Goal: Check status: Check status

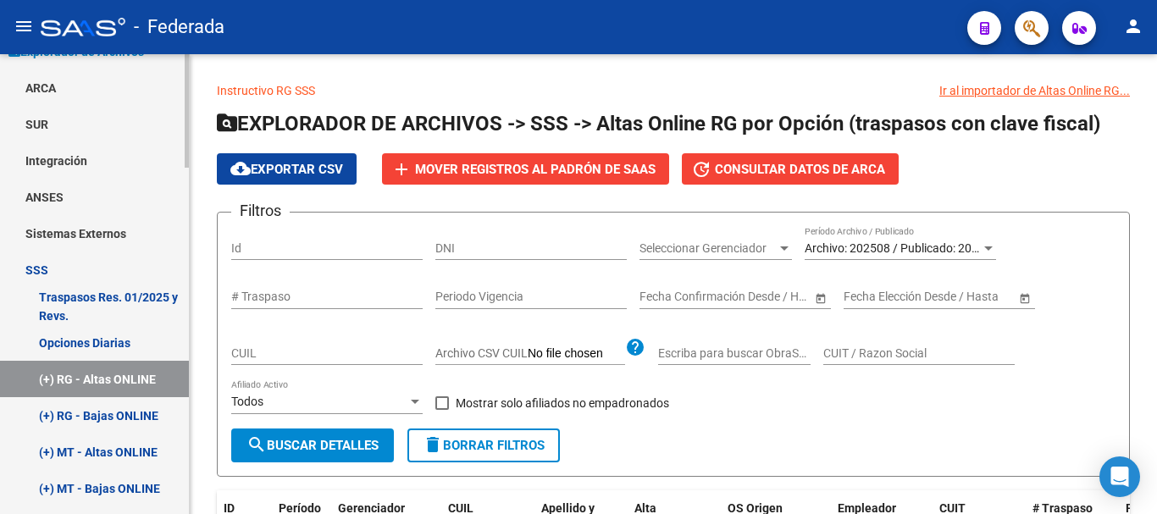
scroll to position [593, 0]
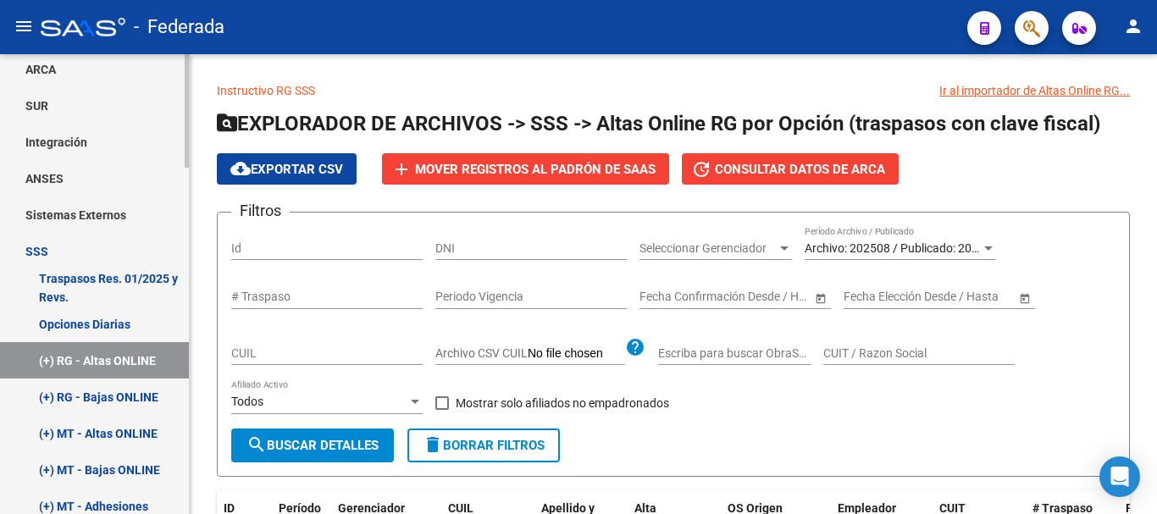
click at [106, 317] on link "Opciones Diarias" at bounding box center [94, 324] width 189 height 36
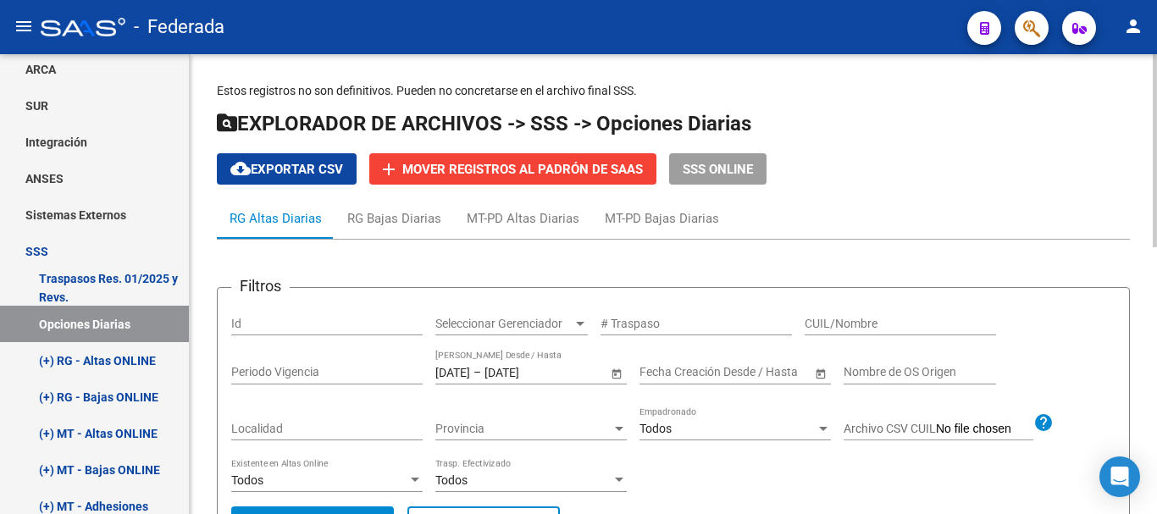
click at [849, 327] on input "CUIL/Nombre" at bounding box center [899, 324] width 191 height 14
paste input "30295702"
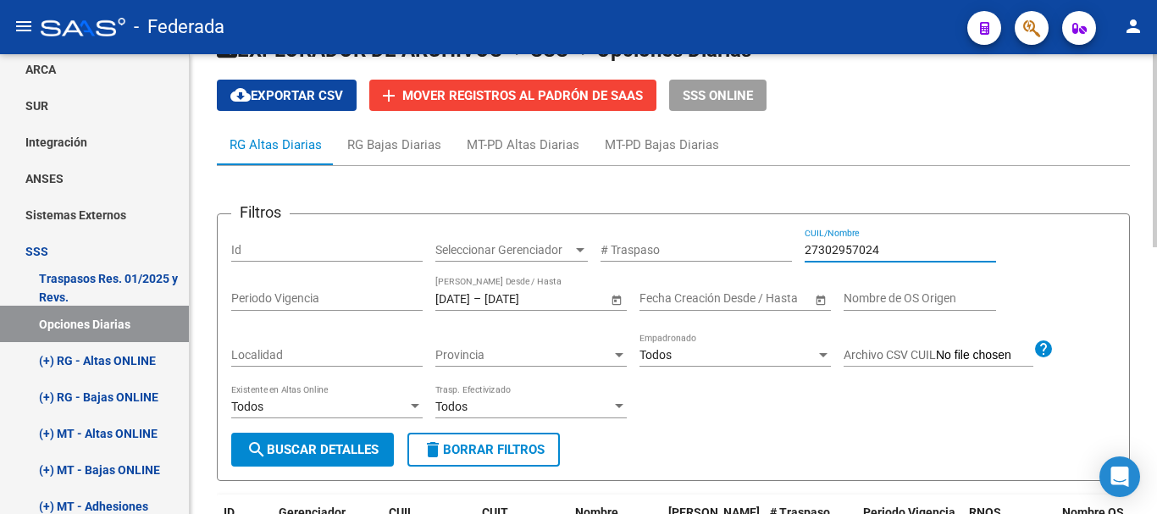
scroll to position [169, 0]
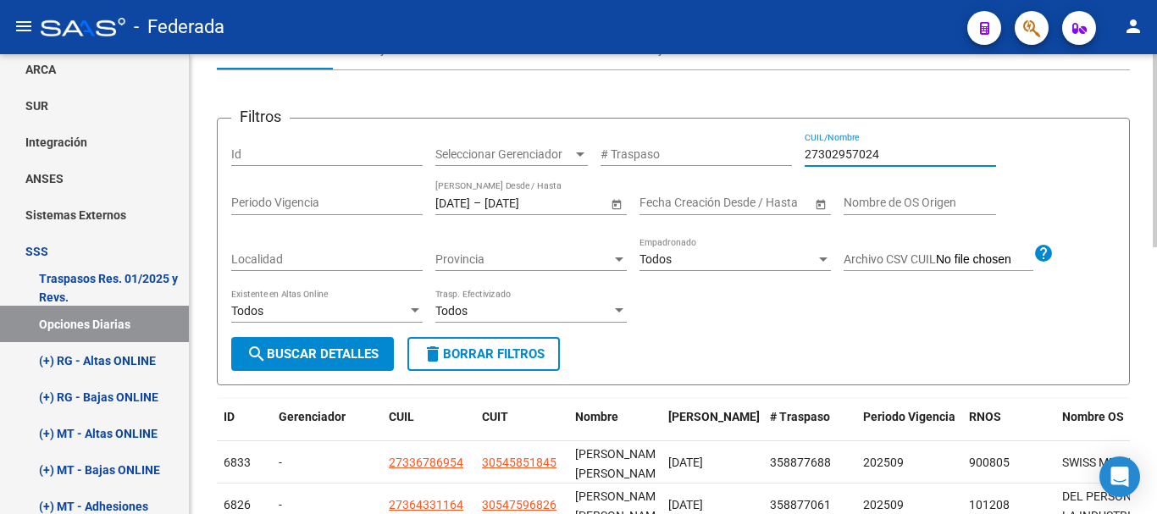
type input "27302957024"
click at [303, 376] on form "Filtros Id Seleccionar Gerenciador Seleccionar Gerenciador # Traspaso 273029570…" at bounding box center [673, 252] width 913 height 268
click at [303, 349] on span "search Buscar Detalles" at bounding box center [312, 353] width 132 height 15
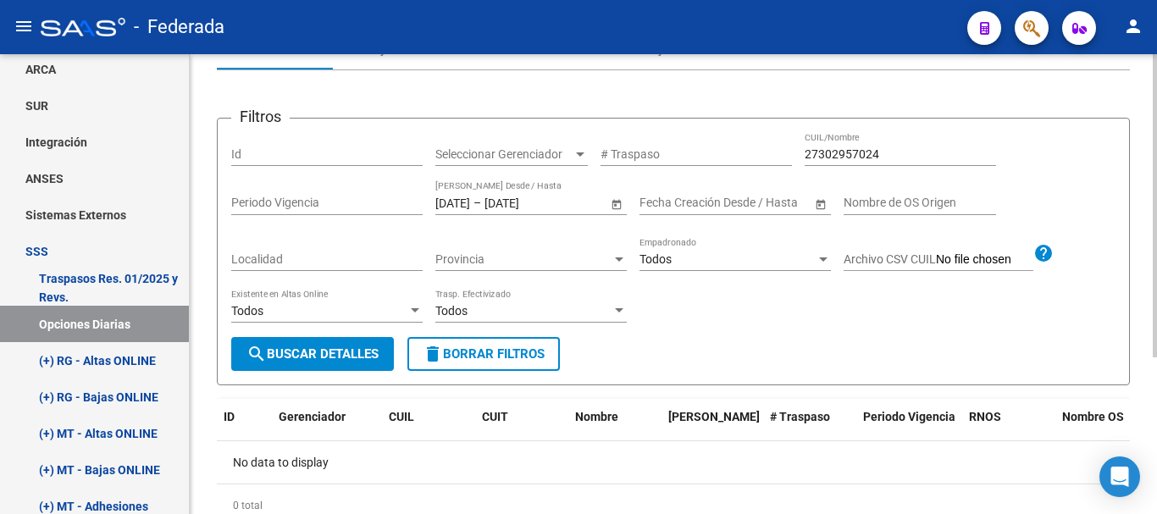
click at [470, 199] on input "[DATE]" at bounding box center [452, 203] width 35 height 14
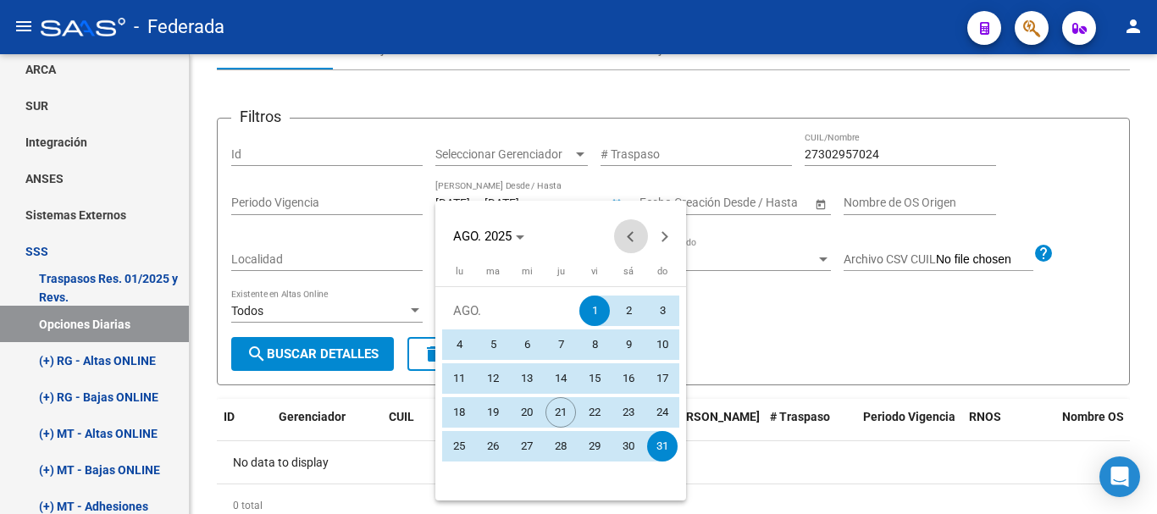
click at [632, 233] on button "Previous month" at bounding box center [631, 236] width 34 height 34
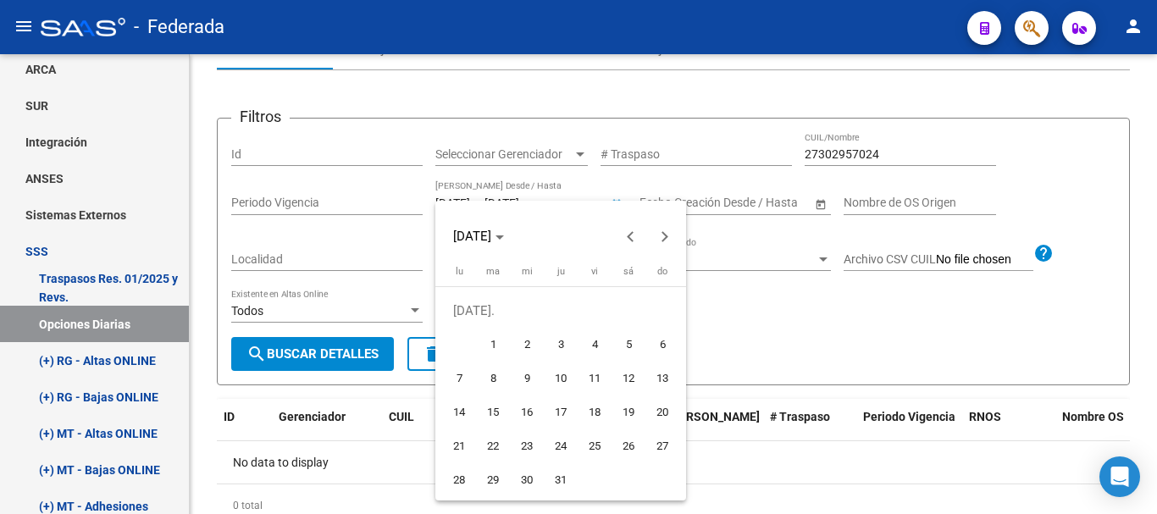
click at [494, 338] on span "1" at bounding box center [493, 344] width 30 height 30
type input "[DATE]"
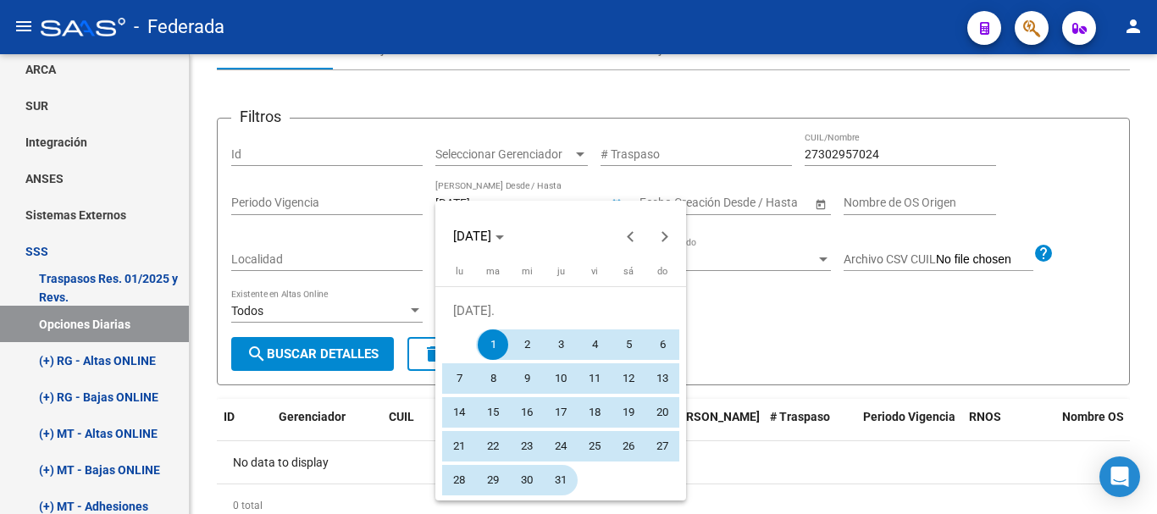
click at [562, 479] on span "31" at bounding box center [560, 480] width 30 height 30
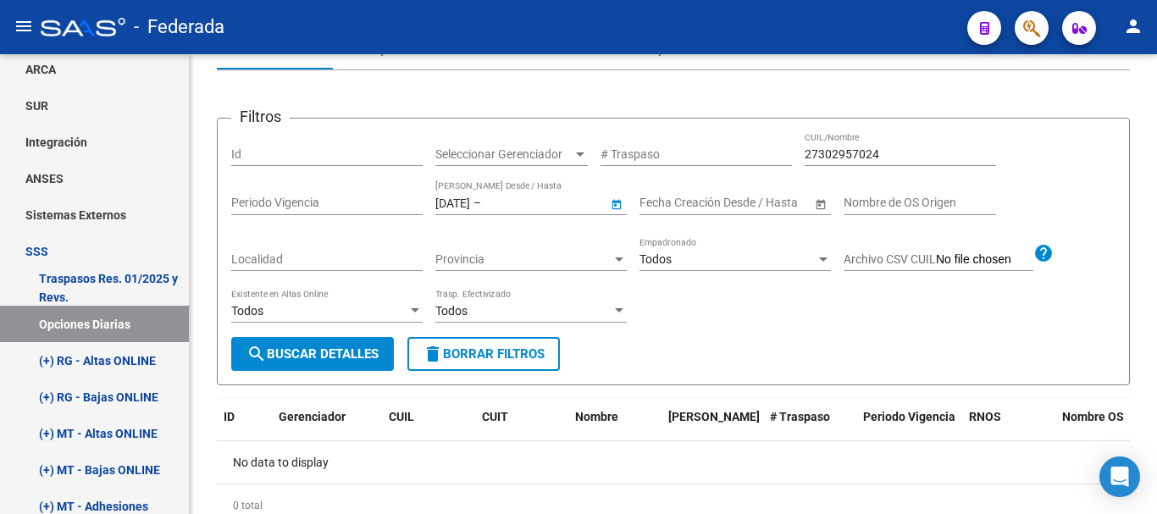
type input "[DATE]"
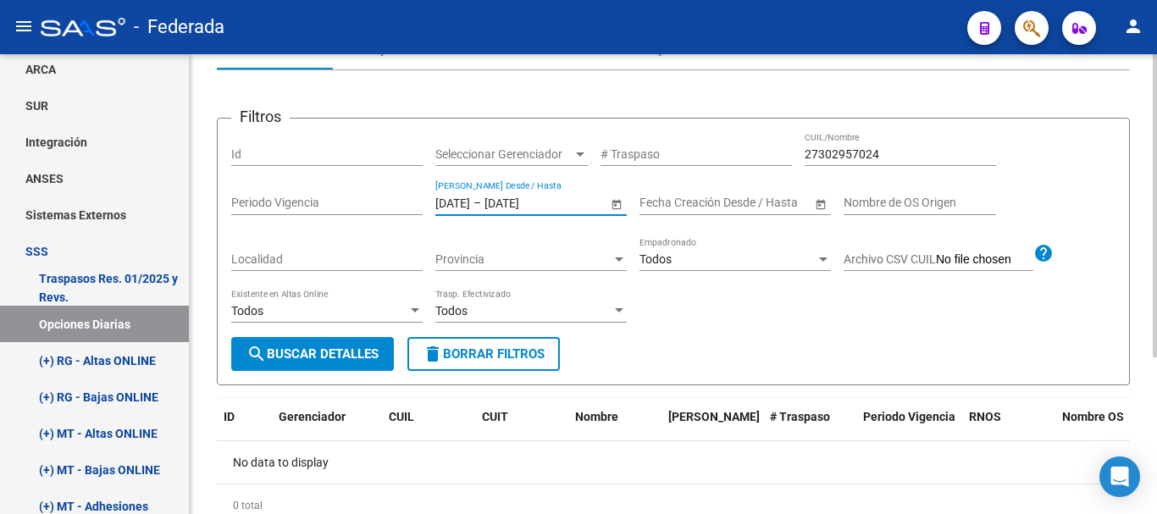
click at [356, 350] on span "search Buscar Detalles" at bounding box center [312, 353] width 132 height 15
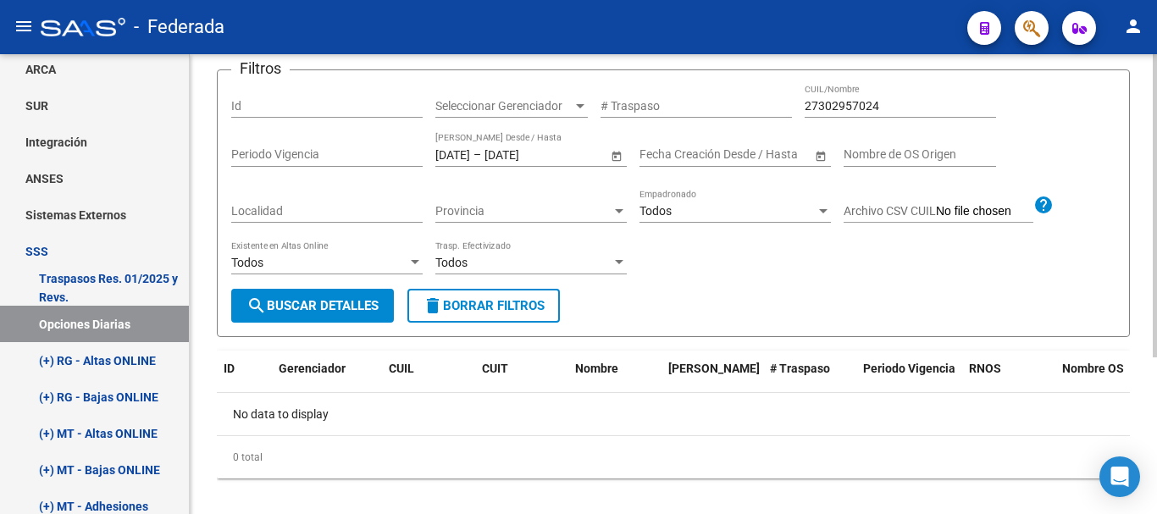
scroll to position [237, 0]
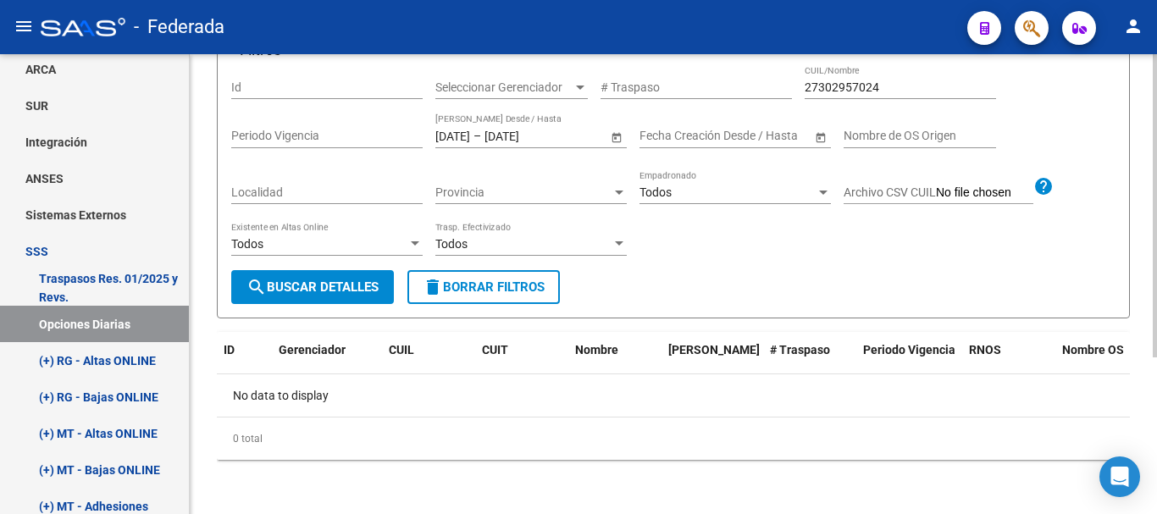
click at [615, 131] on span "Open calendar" at bounding box center [616, 136] width 41 height 41
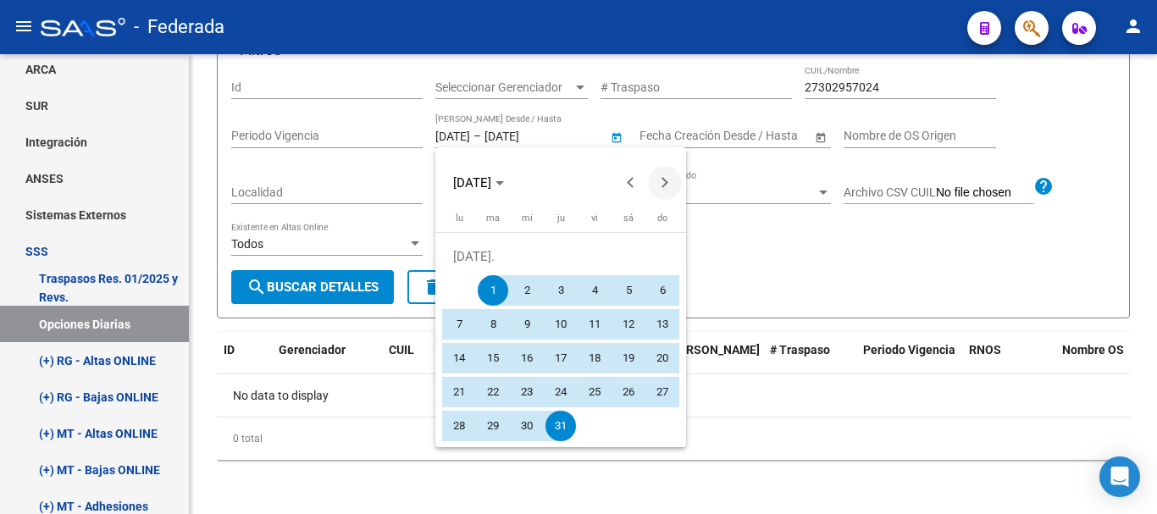
click at [674, 187] on span "Next month" at bounding box center [665, 183] width 34 height 34
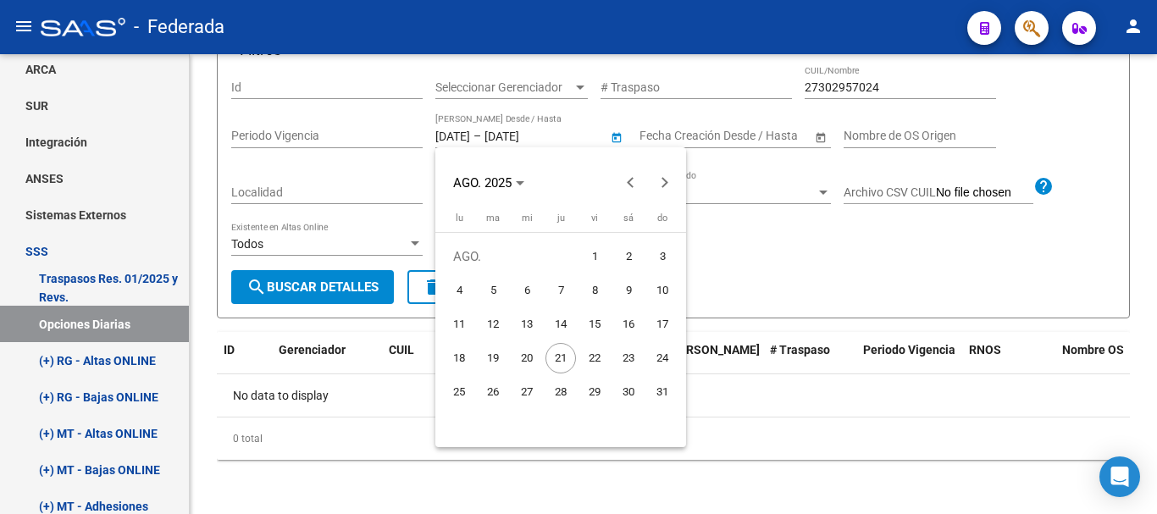
click at [585, 262] on span "1" at bounding box center [594, 256] width 30 height 30
type input "[DATE]"
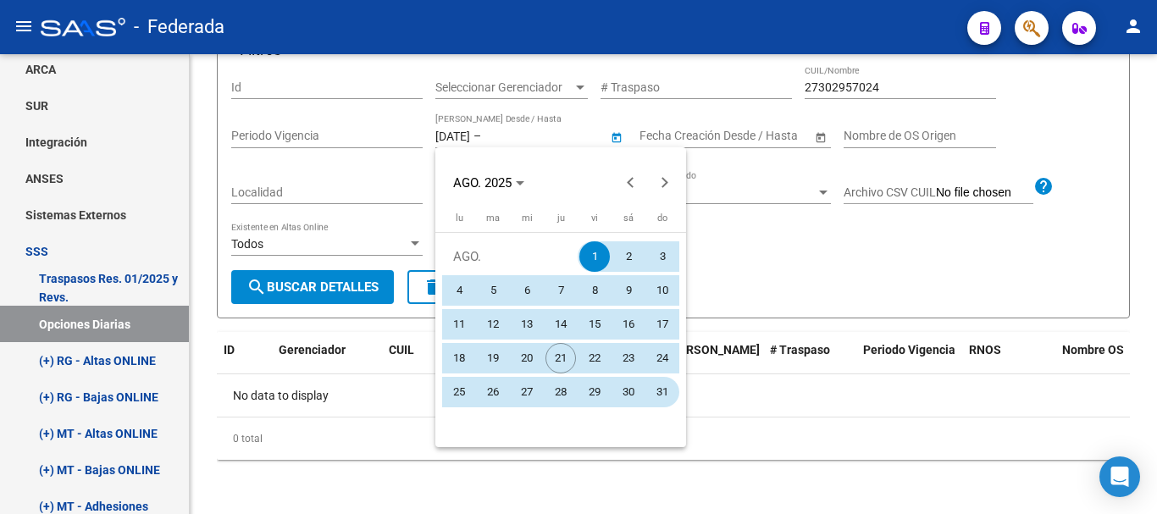
click at [665, 405] on span "31" at bounding box center [662, 392] width 30 height 30
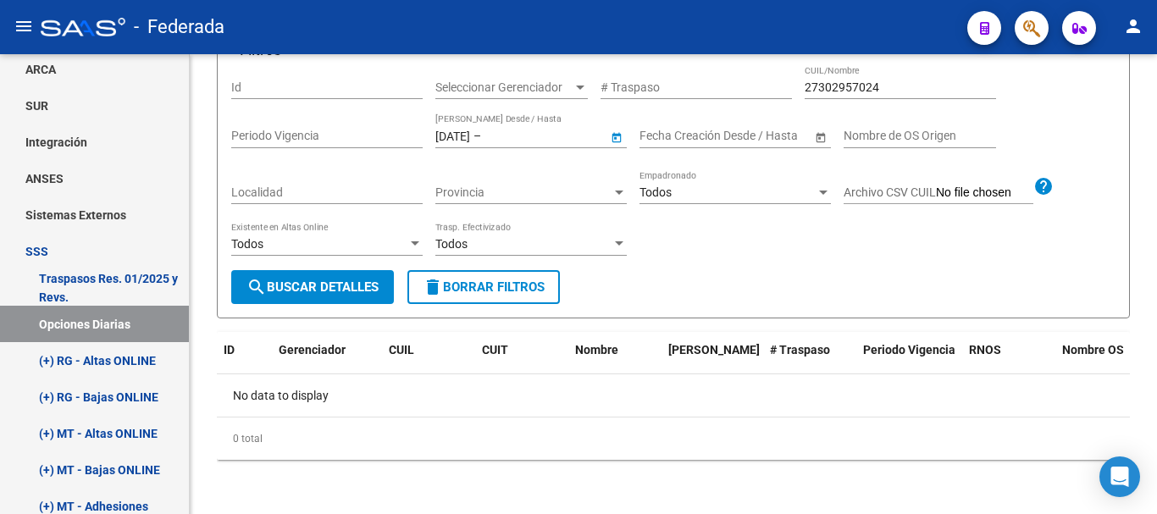
type input "[DATE]"
click at [280, 269] on div "Todos Existente en Altas Online" at bounding box center [326, 246] width 191 height 48
click at [303, 293] on span "search Buscar Detalles" at bounding box center [312, 286] width 132 height 15
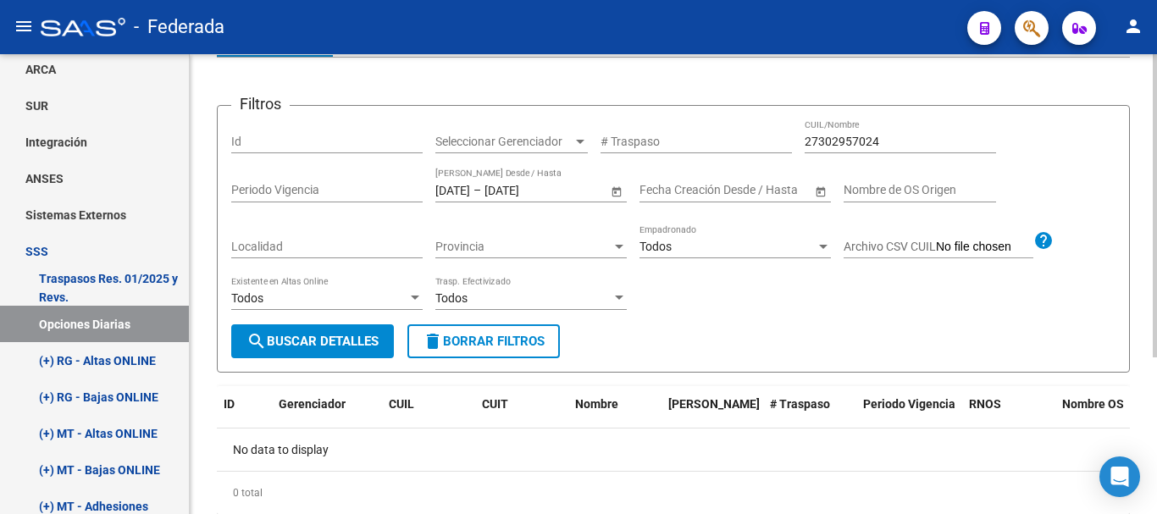
scroll to position [152, 0]
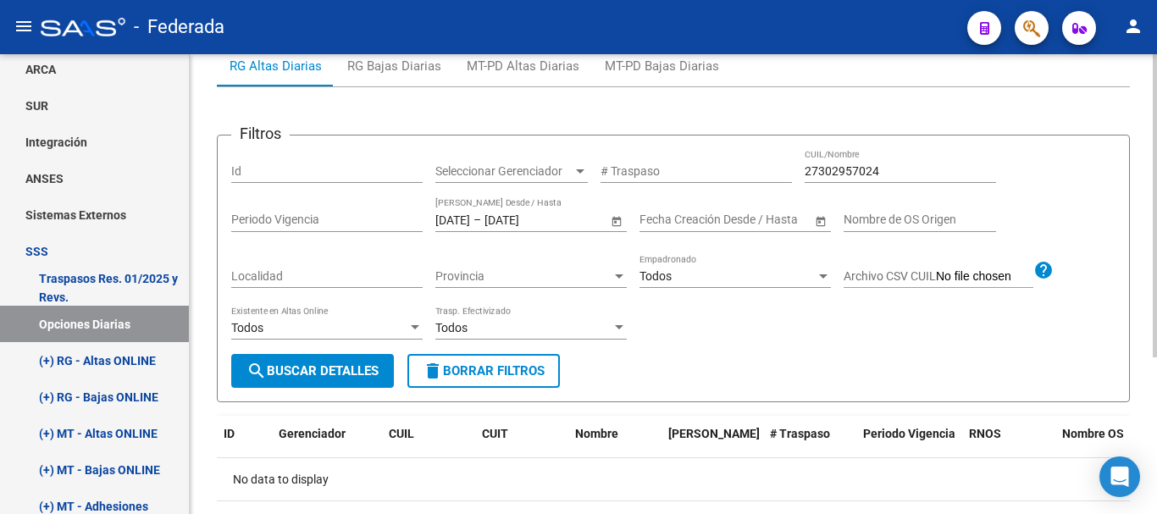
click at [481, 214] on span "–" at bounding box center [477, 220] width 8 height 14
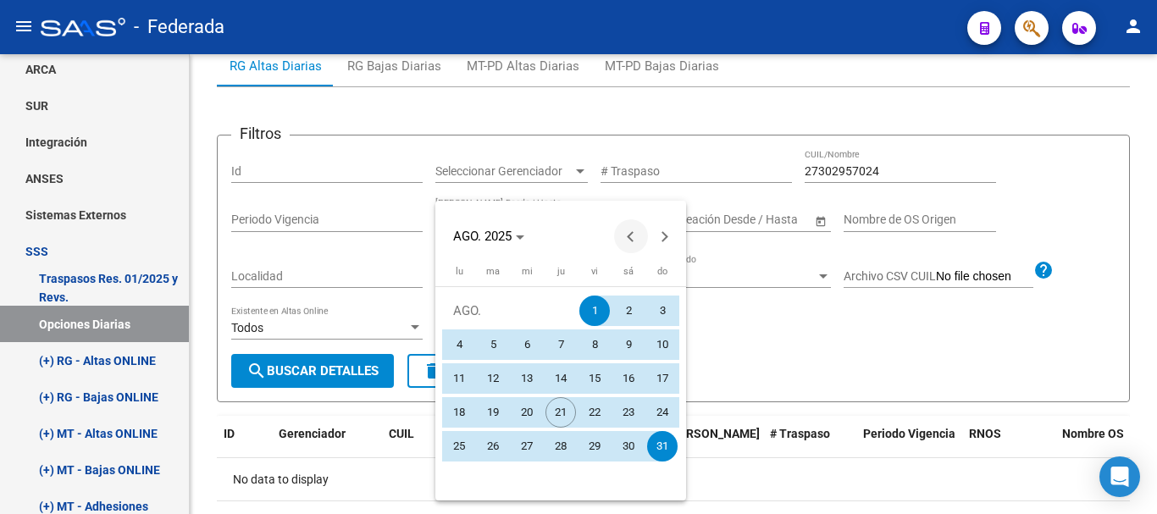
click at [632, 232] on button "Previous month" at bounding box center [631, 236] width 34 height 34
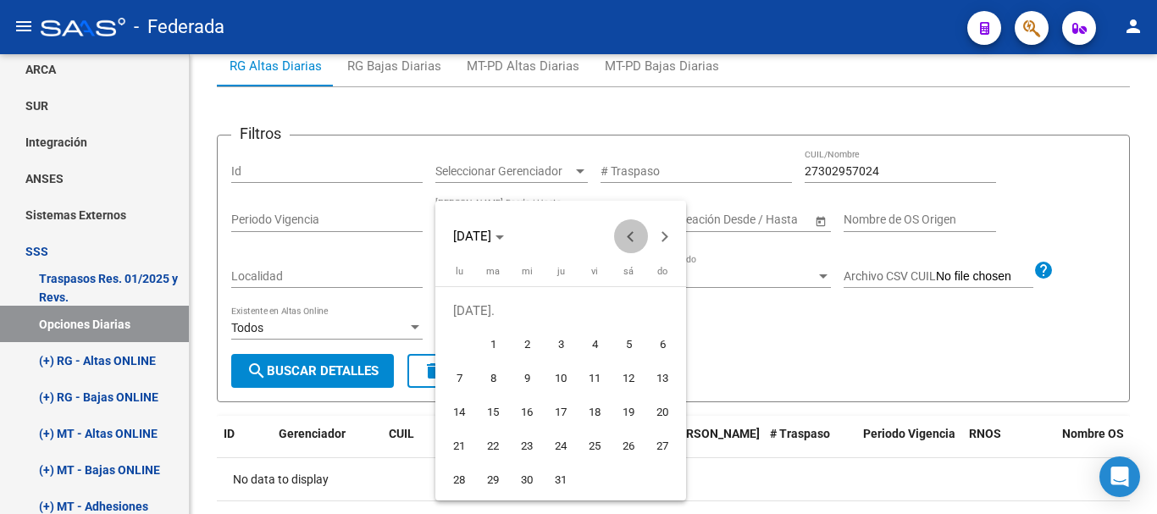
click at [632, 232] on button "Previous month" at bounding box center [631, 236] width 34 height 34
click at [654, 311] on span "1" at bounding box center [662, 310] width 30 height 30
type input "[DATE]"
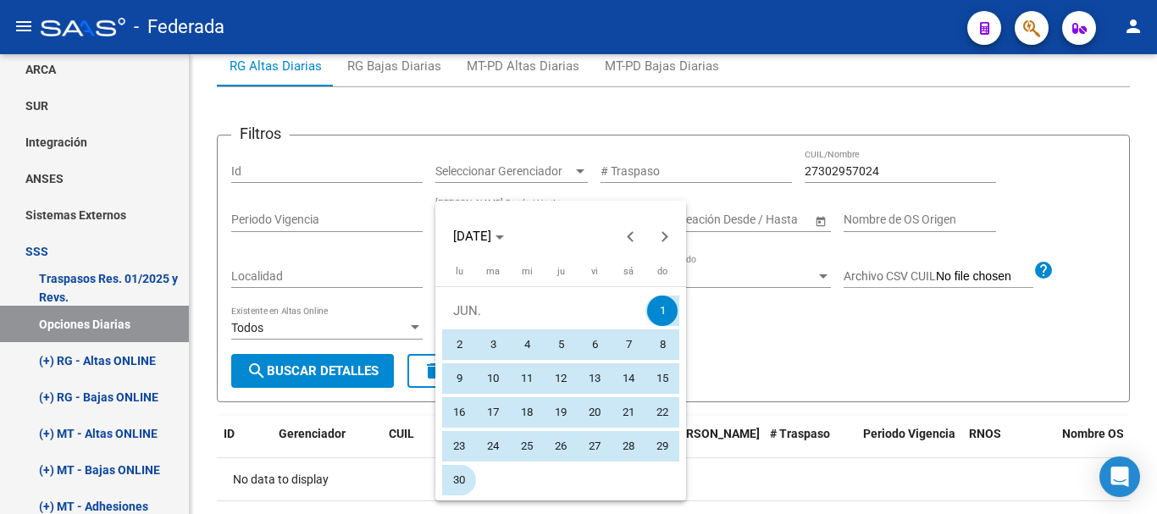
click at [469, 479] on span "30" at bounding box center [459, 480] width 30 height 30
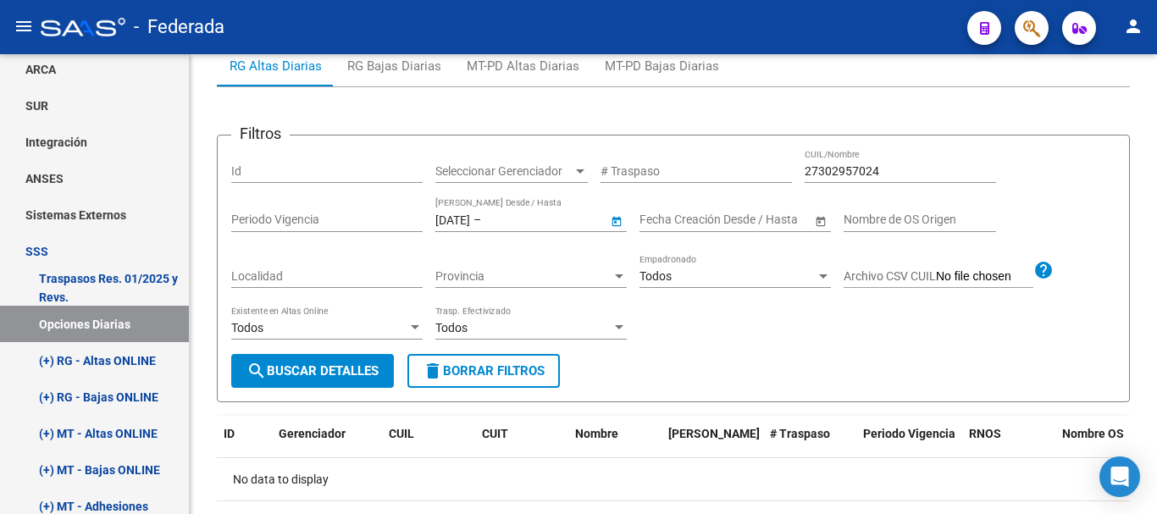
type input "[DATE]"
click at [322, 359] on button "search Buscar Detalles" at bounding box center [312, 371] width 163 height 34
click at [840, 179] on div "27302957024 CUIL/Nombre" at bounding box center [899, 166] width 191 height 34
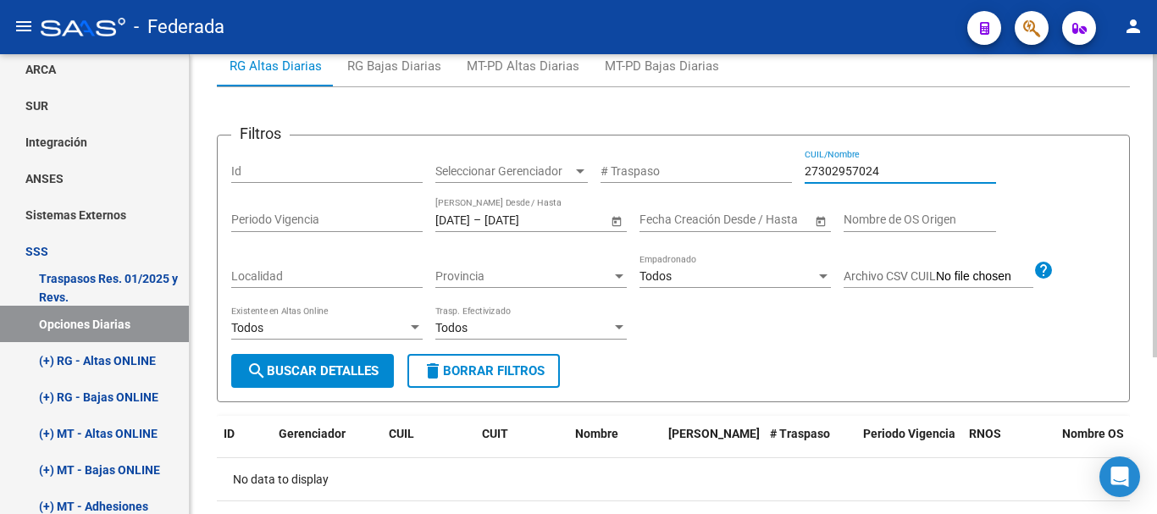
click at [836, 168] on input "27302957024" at bounding box center [899, 171] width 191 height 14
paste input "23706106"
type input "27237061069"
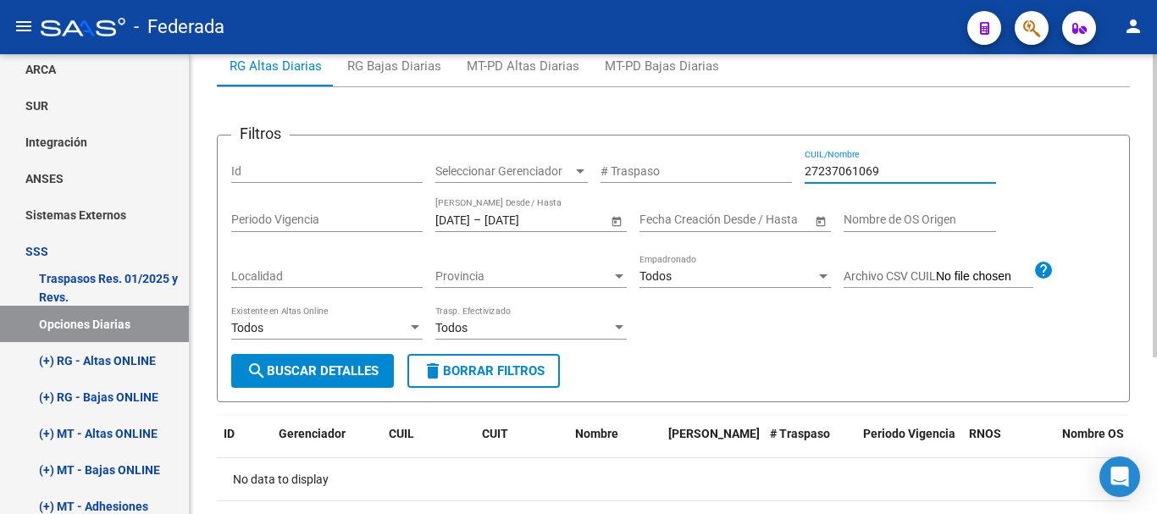
click at [361, 353] on div "Todos Existente en Altas Online" at bounding box center [326, 330] width 191 height 48
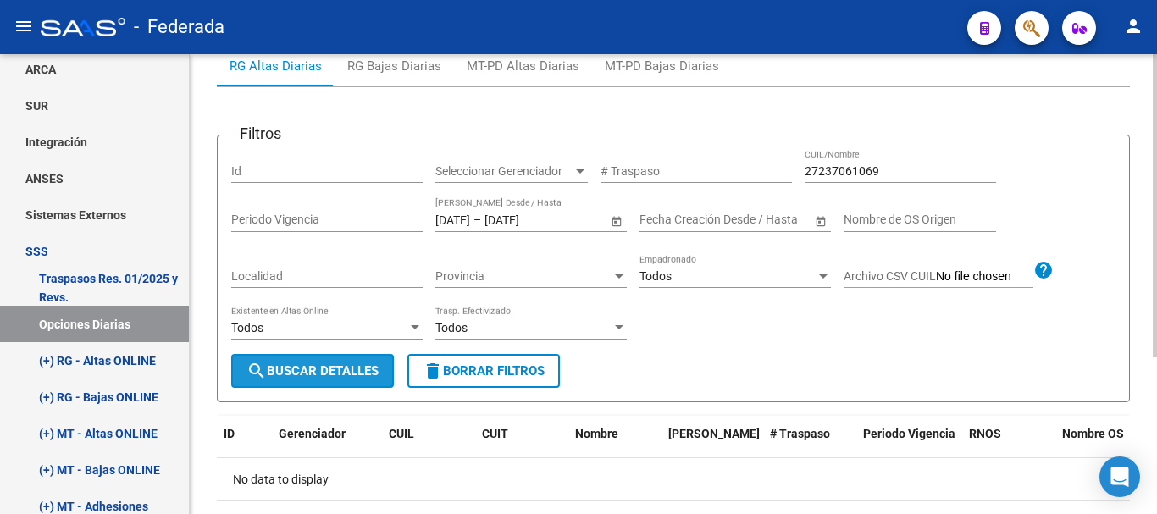
click at [359, 367] on button "search Buscar Detalles" at bounding box center [312, 371] width 163 height 34
click at [470, 213] on input "[DATE]" at bounding box center [452, 220] width 35 height 14
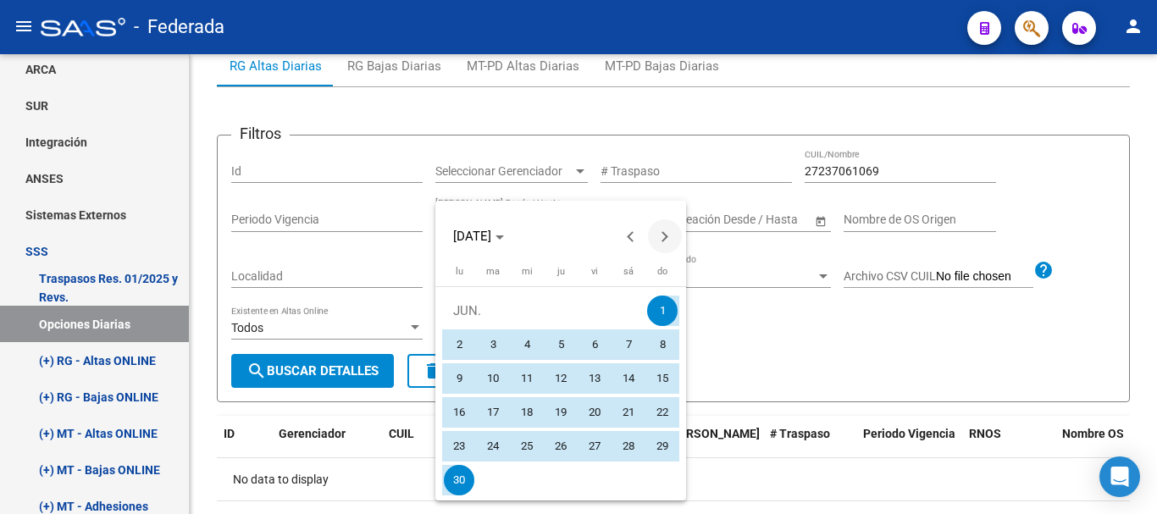
click at [671, 238] on span "Next month" at bounding box center [665, 236] width 34 height 34
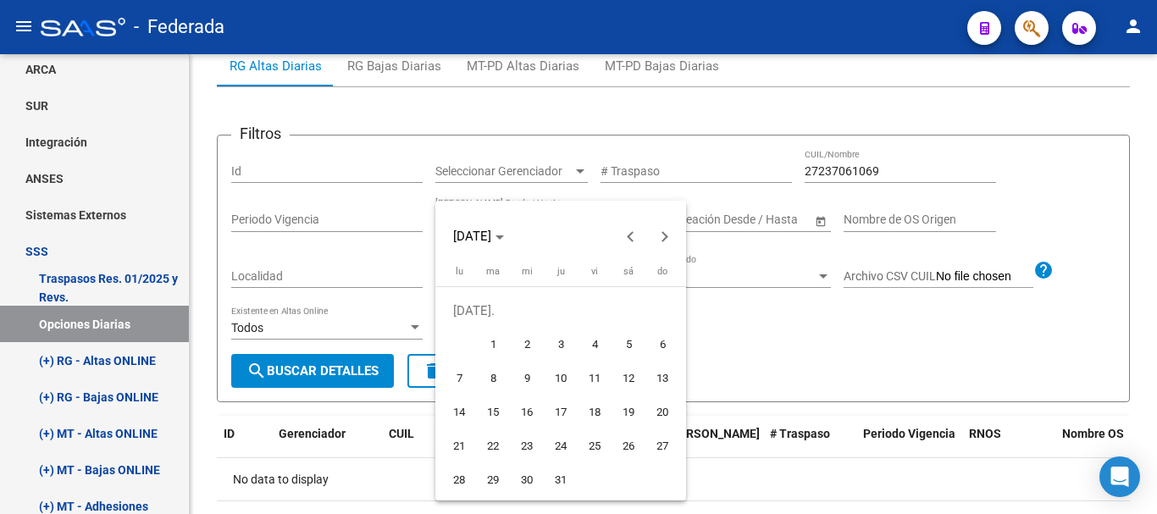
click at [482, 349] on span "1" at bounding box center [493, 344] width 30 height 30
type input "[DATE]"
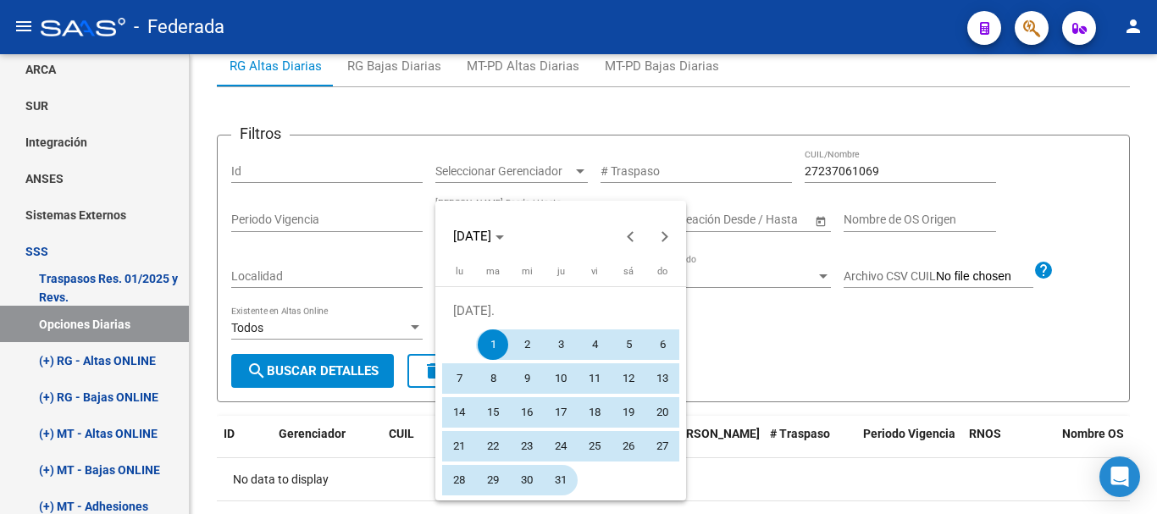
click at [558, 486] on span "31" at bounding box center [560, 480] width 30 height 30
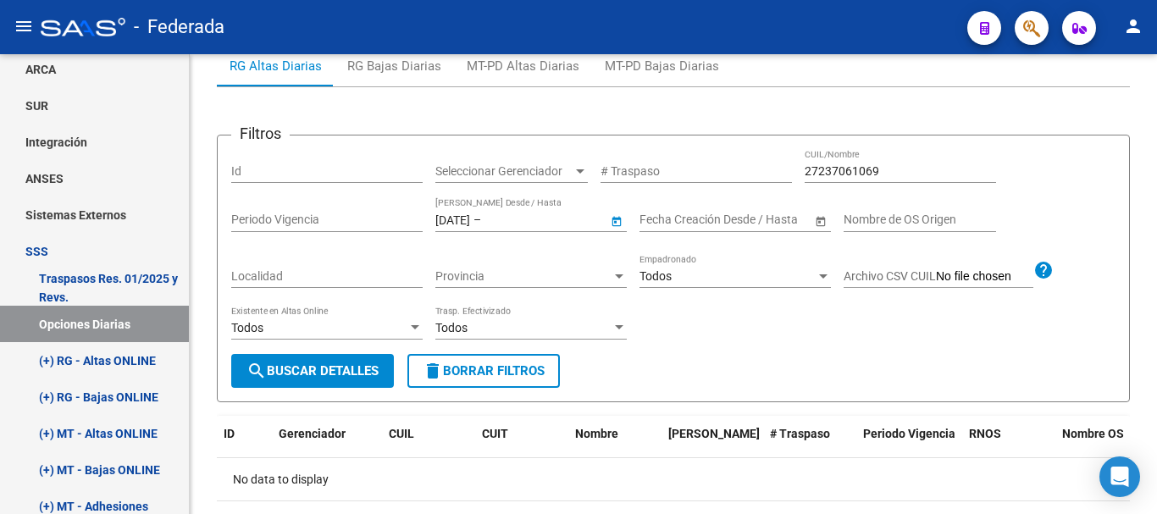
type input "[DATE]"
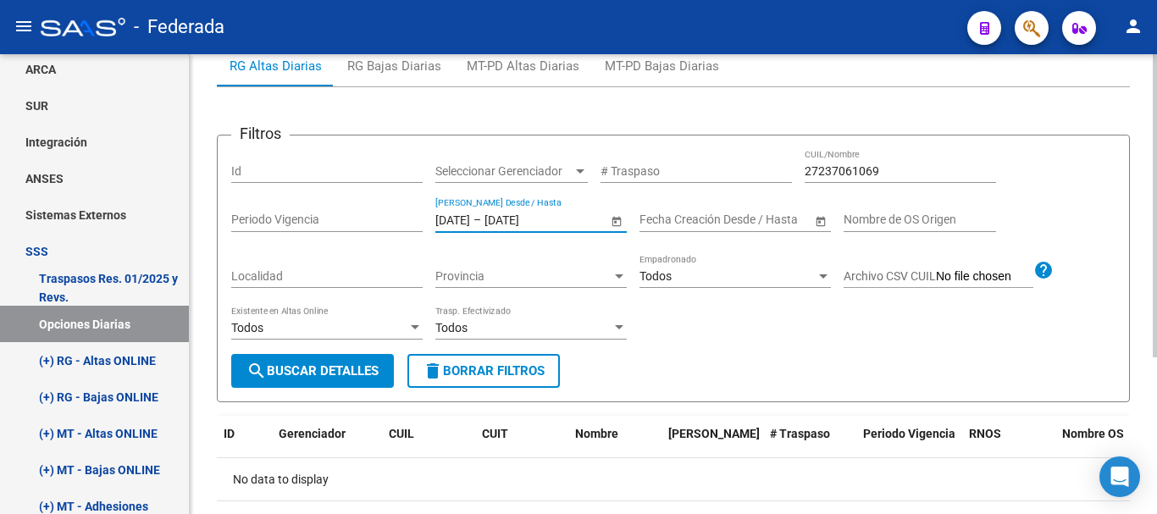
click at [365, 372] on span "search Buscar Detalles" at bounding box center [312, 370] width 132 height 15
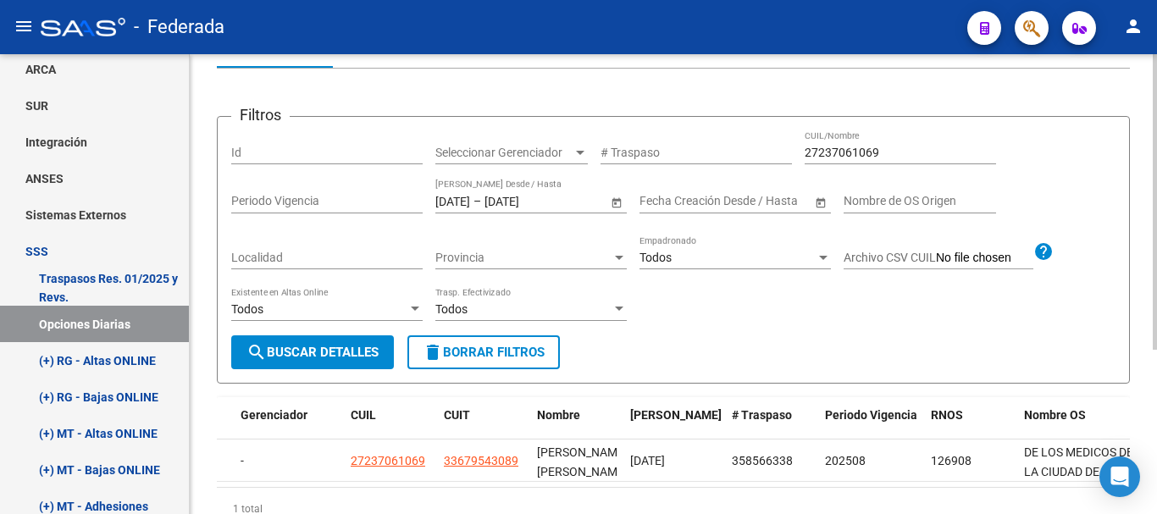
scroll to position [0, 49]
